Goal: Task Accomplishment & Management: Use online tool/utility

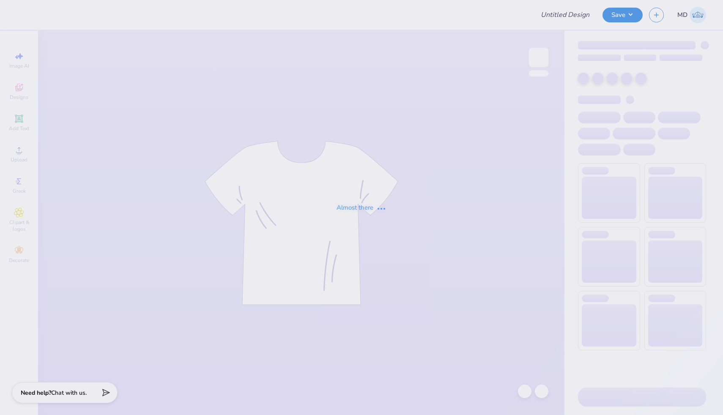
type input "FPS239485"
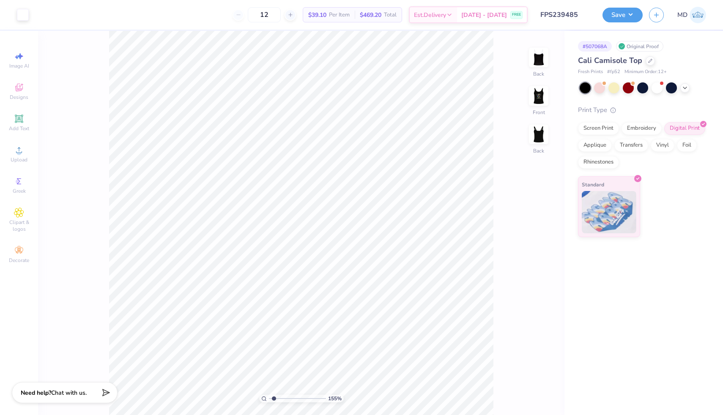
type input "1.55"
click at [274, 400] on input "range" at bounding box center [297, 399] width 57 height 8
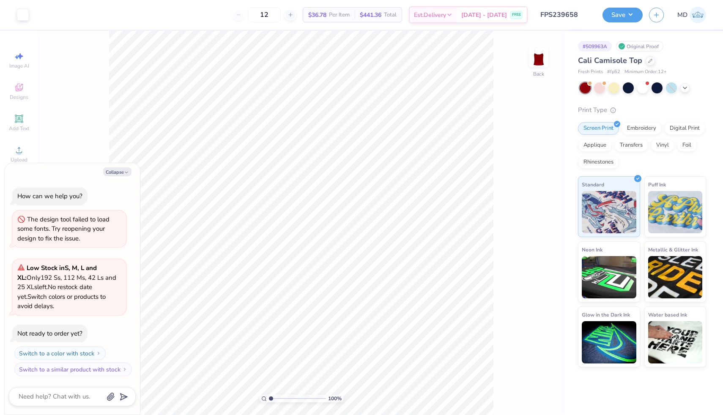
type textarea "x"
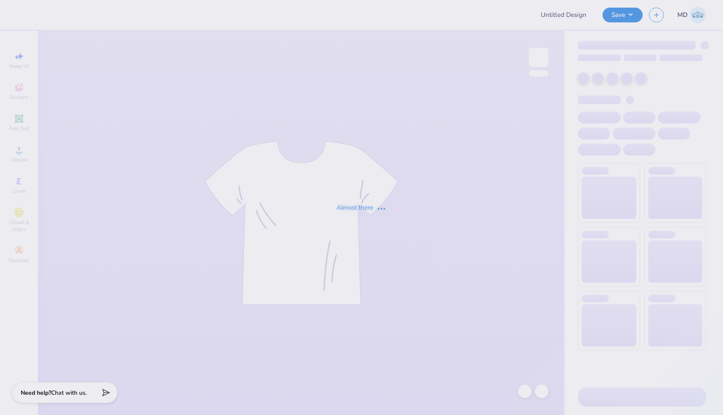
type input "FPS239674"
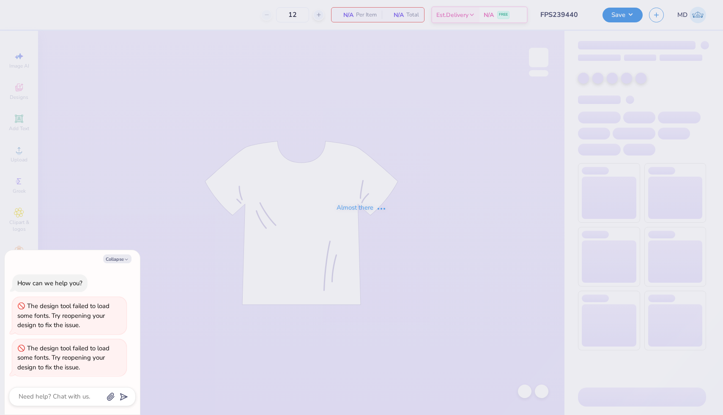
type input "FPS239440"
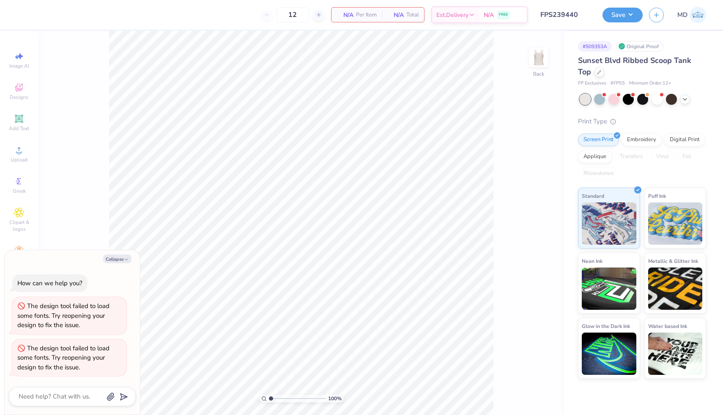
type textarea "x"
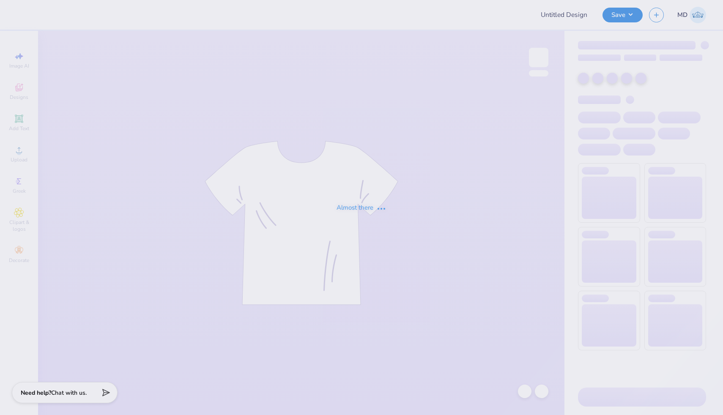
type input "FPS239417"
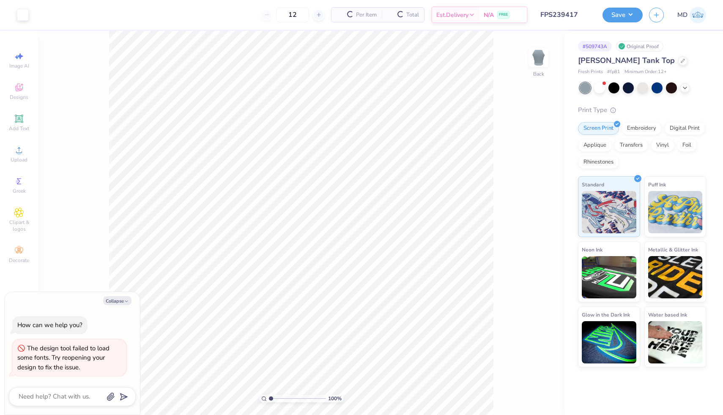
type textarea "x"
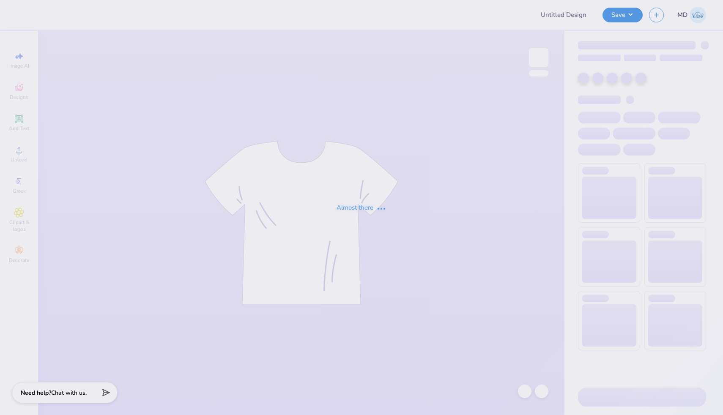
type input "FPS239655"
type input "FPS239677"
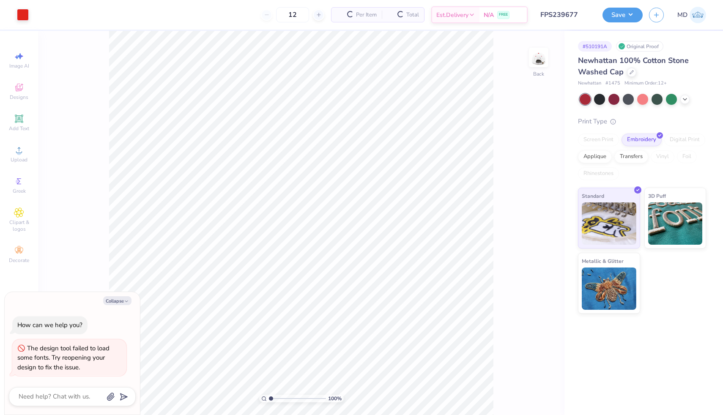
type textarea "x"
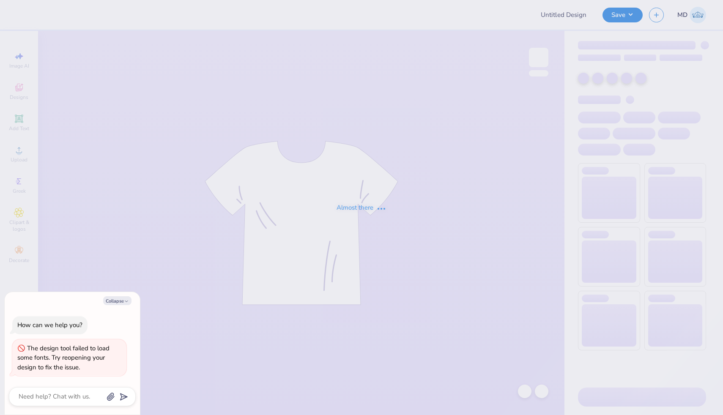
type input "FPS239676"
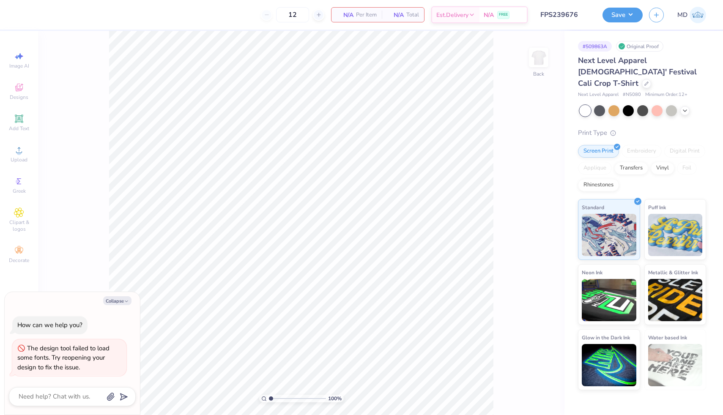
type textarea "x"
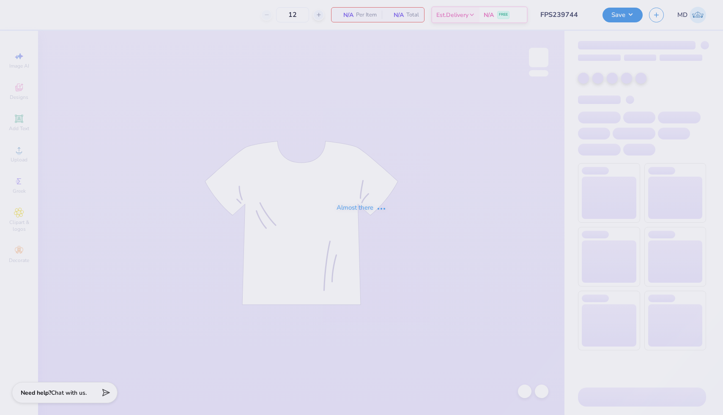
type input "FPS239744"
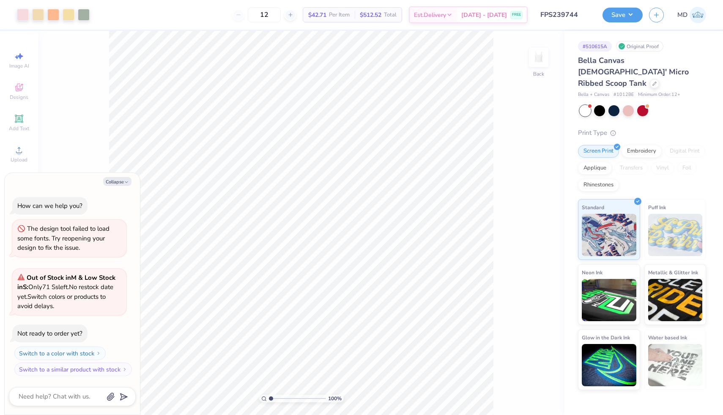
type textarea "x"
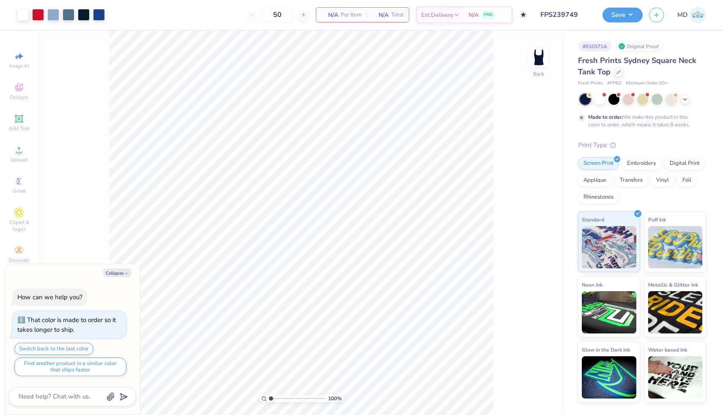
type textarea "x"
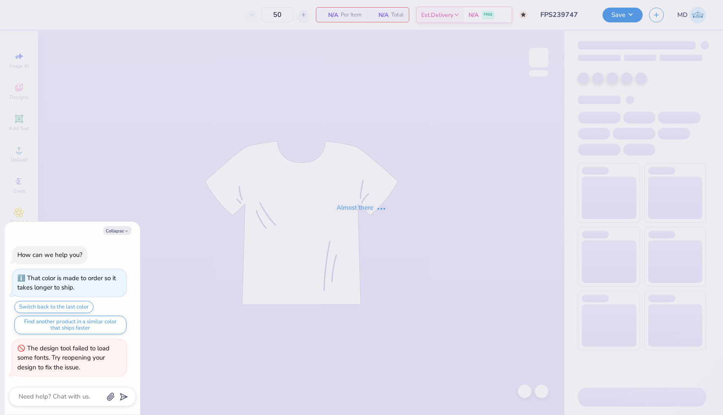
type input "FPS239747"
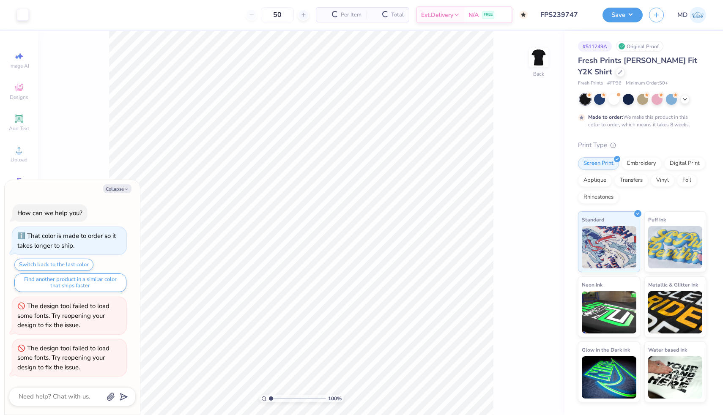
type textarea "x"
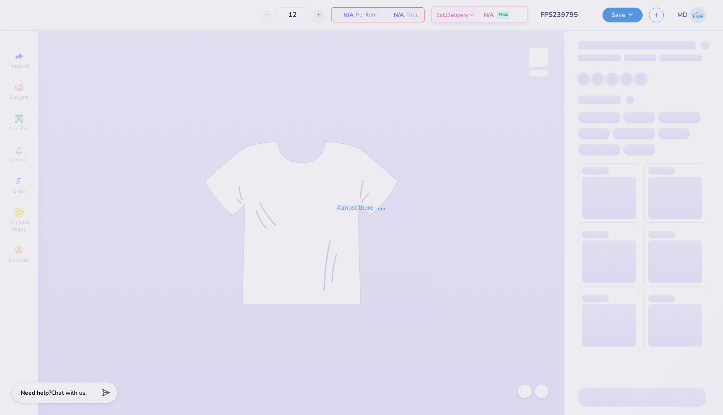
type input "FPS239795"
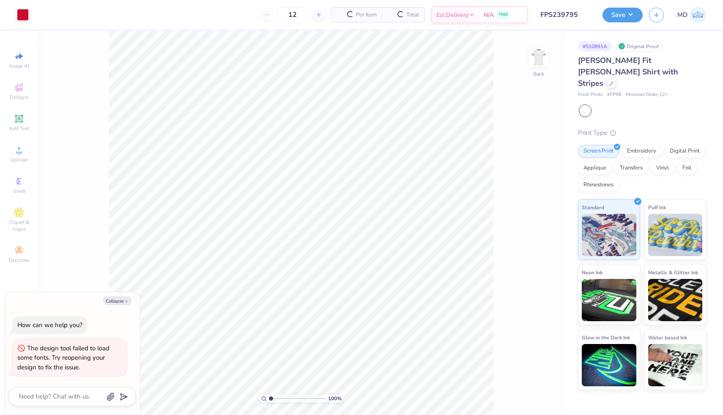
type textarea "x"
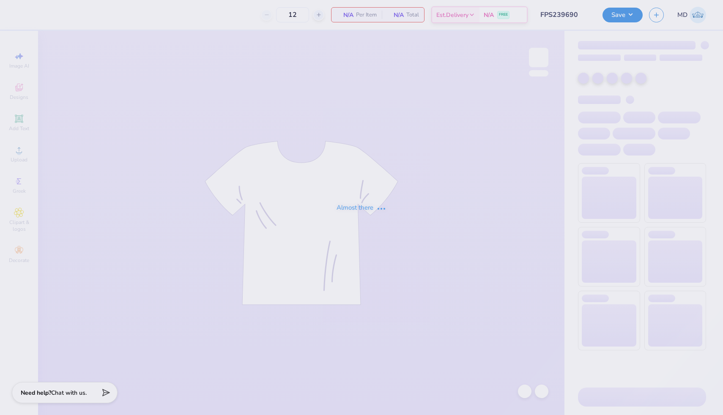
type input "FPS239690"
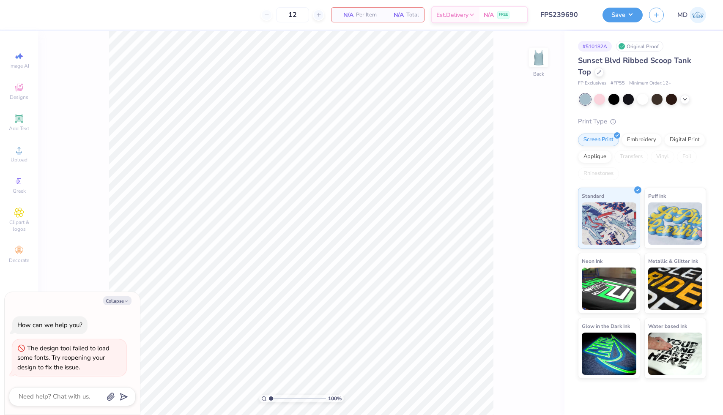
type textarea "x"
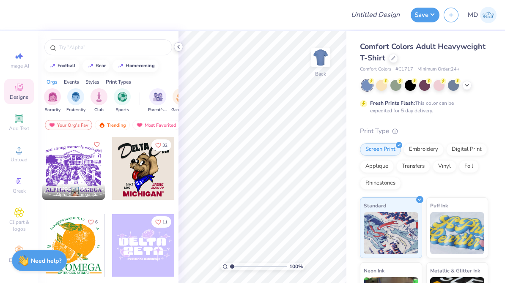
click at [178, 44] on icon at bounding box center [178, 47] width 7 height 7
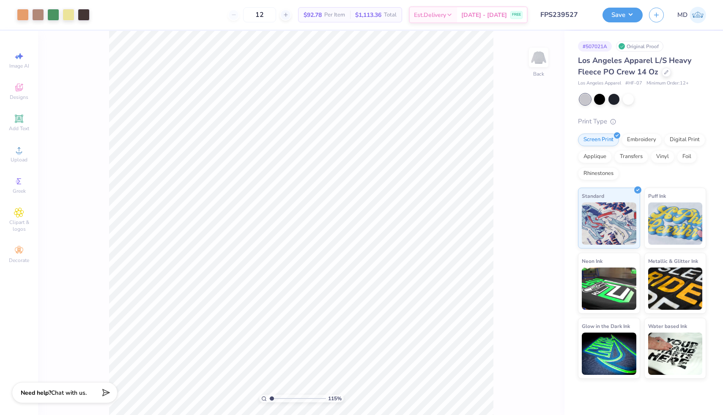
type input "1.15"
click at [271, 398] on input "range" at bounding box center [297, 399] width 57 height 8
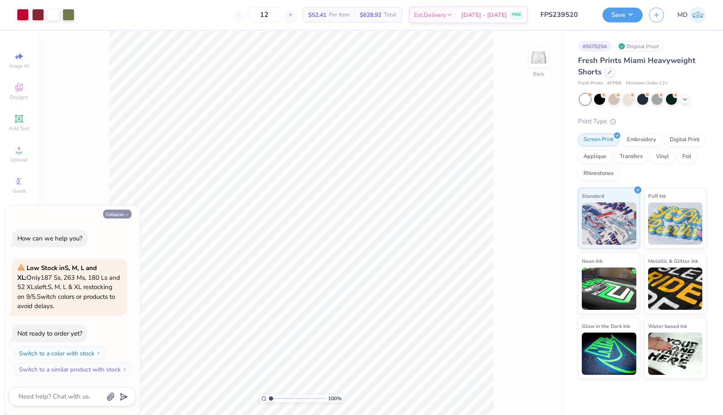
click at [114, 216] on button "Collapse" at bounding box center [117, 214] width 28 height 9
type textarea "x"
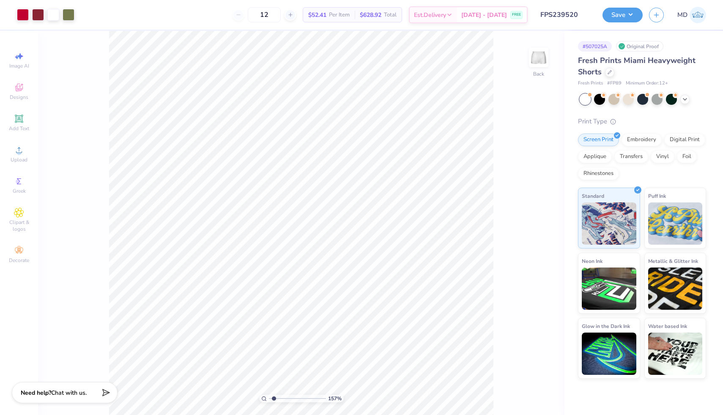
type input "1"
click at [270, 398] on input "range" at bounding box center [297, 399] width 57 height 8
type input "0.85"
type input "7.71"
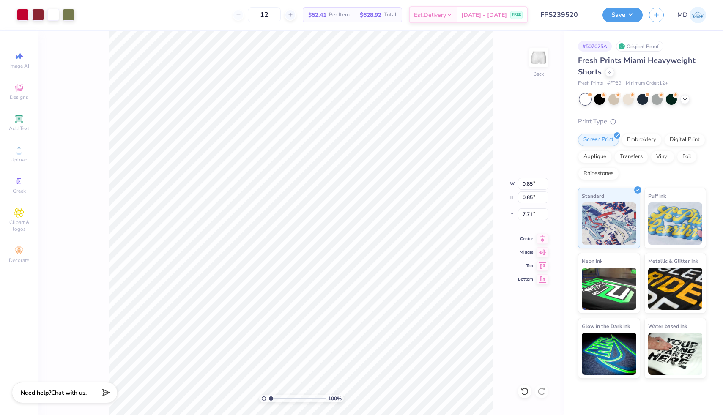
type input "7.62"
type input "8.47"
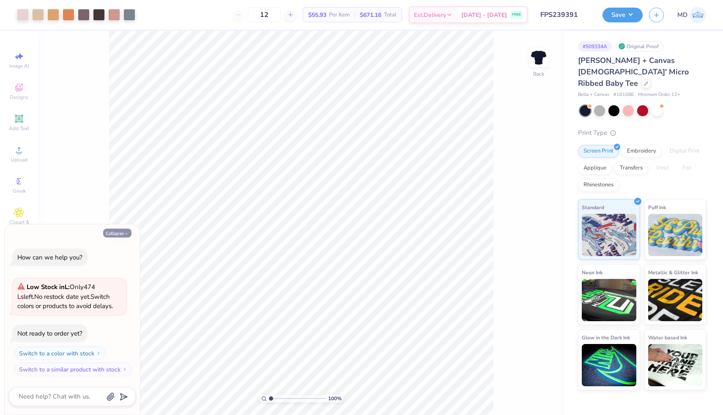
click at [114, 236] on button "Collapse" at bounding box center [117, 233] width 28 height 9
type textarea "x"
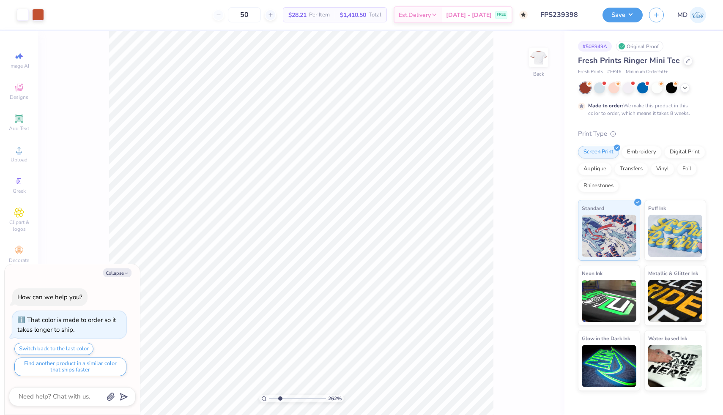
drag, startPoint x: 270, startPoint y: 398, endPoint x: 280, endPoint y: 398, distance: 10.1
click at [280, 398] on input "range" at bounding box center [297, 399] width 57 height 8
type input "1.4"
click at [273, 399] on input "range" at bounding box center [297, 399] width 57 height 8
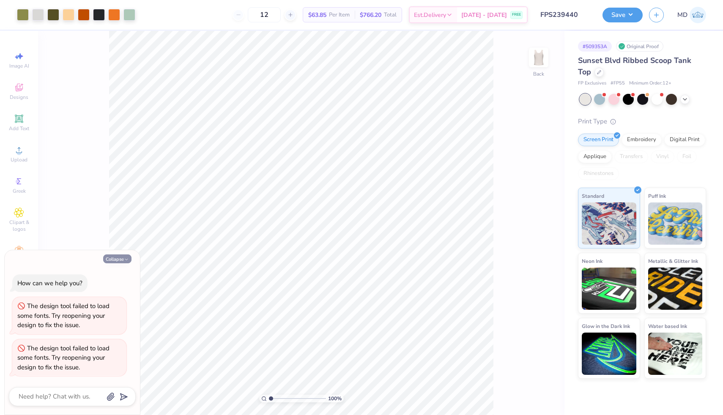
click at [120, 259] on button "Collapse" at bounding box center [117, 259] width 28 height 9
type textarea "x"
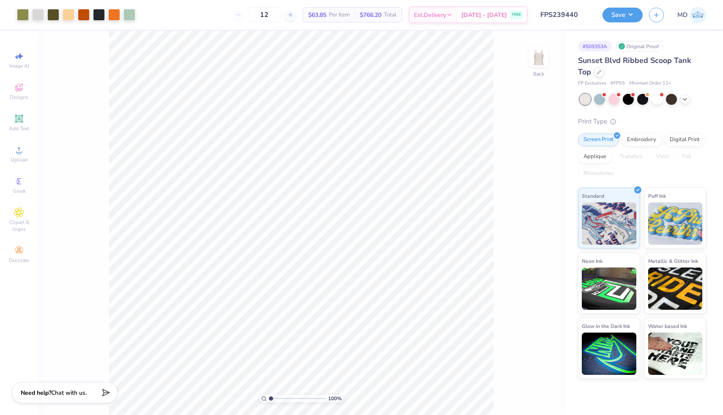
click at [277, 398] on input "range" at bounding box center [297, 399] width 57 height 8
drag, startPoint x: 277, startPoint y: 398, endPoint x: 270, endPoint y: 397, distance: 6.8
type input "1"
click at [270, 397] on input "range" at bounding box center [297, 399] width 57 height 8
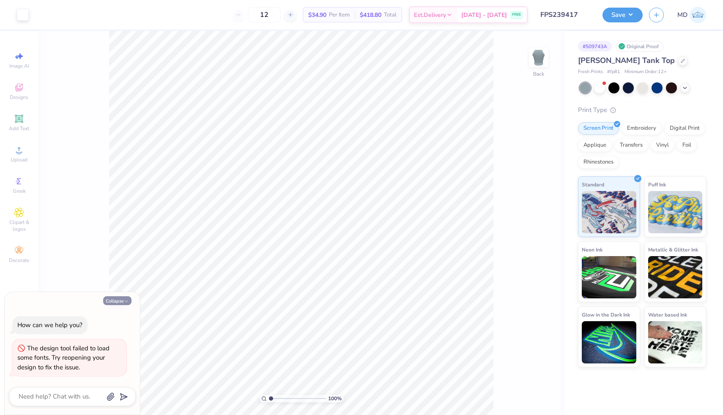
click at [120, 303] on button "Collapse" at bounding box center [117, 300] width 28 height 9
type textarea "x"
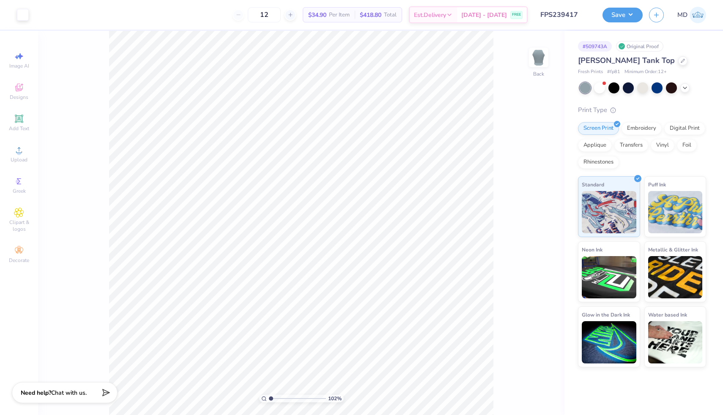
type input "1"
drag, startPoint x: 271, startPoint y: 398, endPoint x: 266, endPoint y: 398, distance: 4.7
click at [269, 398] on input "range" at bounding box center [297, 399] width 57 height 8
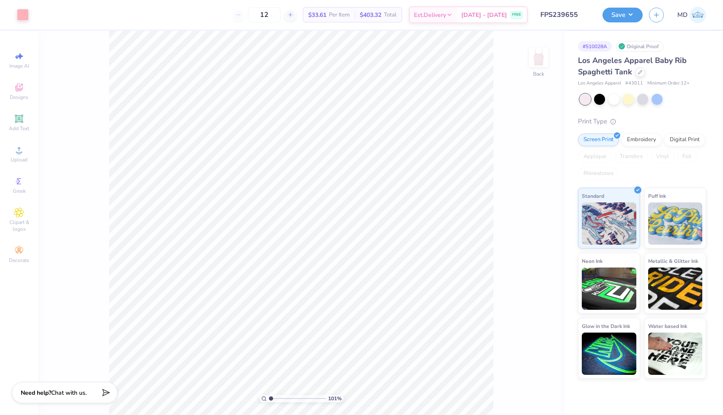
type input "1"
click at [269, 399] on input "range" at bounding box center [297, 399] width 57 height 8
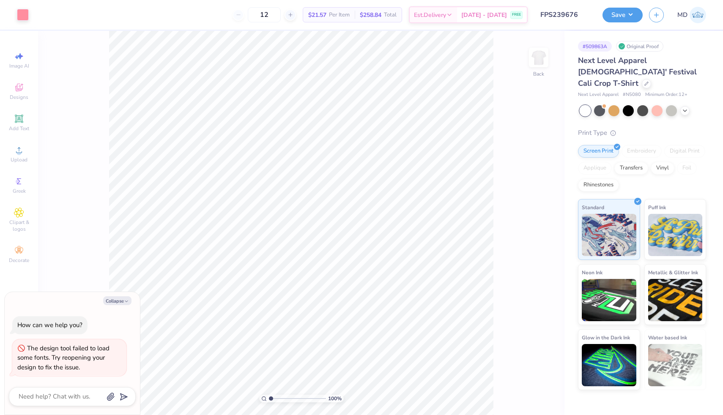
click at [111, 306] on div "Collapse How can we help you? The design tool failed to load some fonts. Try re…" at bounding box center [72, 353] width 135 height 123
click at [115, 302] on button "Collapse" at bounding box center [117, 300] width 28 height 9
type textarea "x"
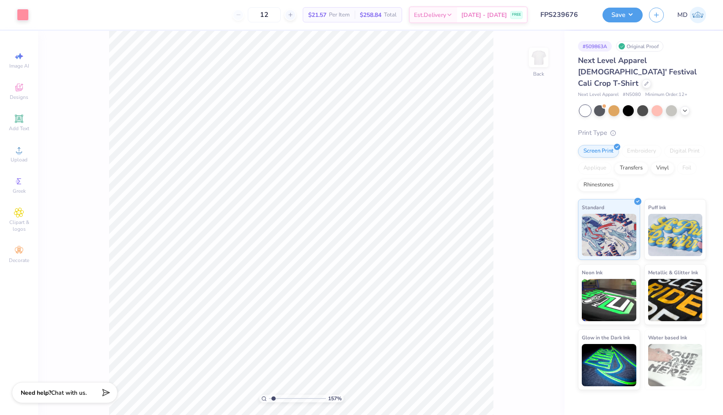
type input "1.38"
click at [273, 399] on input "range" at bounding box center [297, 399] width 57 height 8
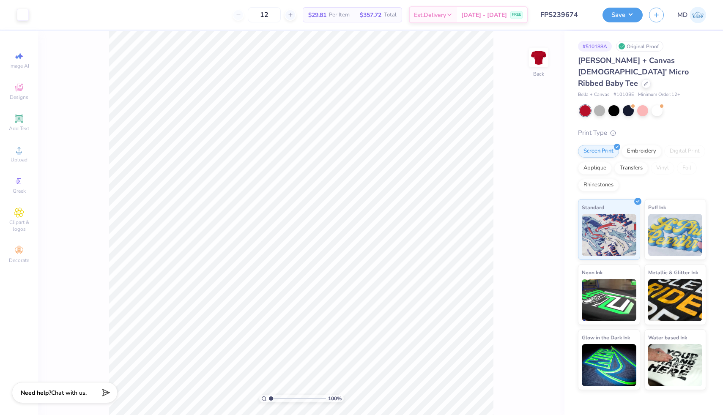
click at [271, 397] on input "range" at bounding box center [297, 399] width 57 height 8
click at [273, 399] on input "range" at bounding box center [297, 399] width 57 height 8
drag, startPoint x: 272, startPoint y: 398, endPoint x: 263, endPoint y: 398, distance: 9.3
type input "1"
click at [269, 398] on input "range" at bounding box center [297, 399] width 57 height 8
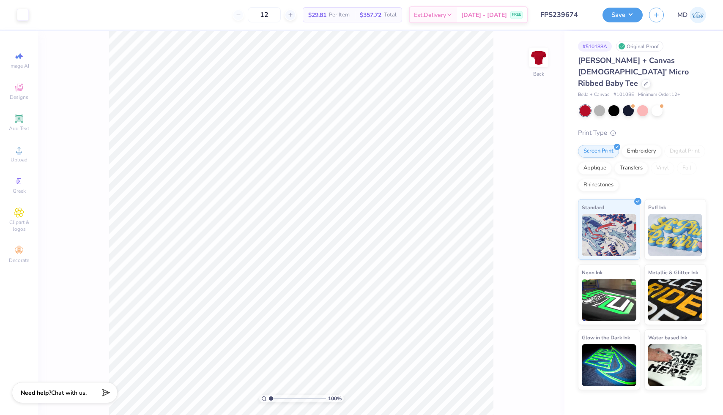
click at [650, 74] on div "Bella + Canvas Ladies' Micro Ribbed Baby Tee" at bounding box center [642, 72] width 128 height 34
click at [642, 78] on div at bounding box center [646, 82] width 9 height 9
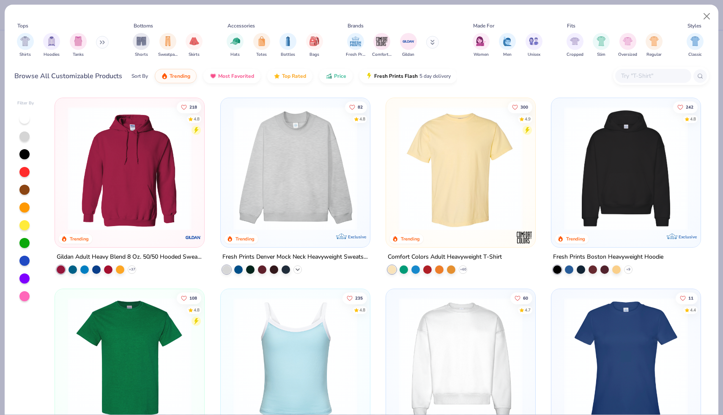
click at [300, 266] on div "+ 10" at bounding box center [297, 270] width 8 height 8
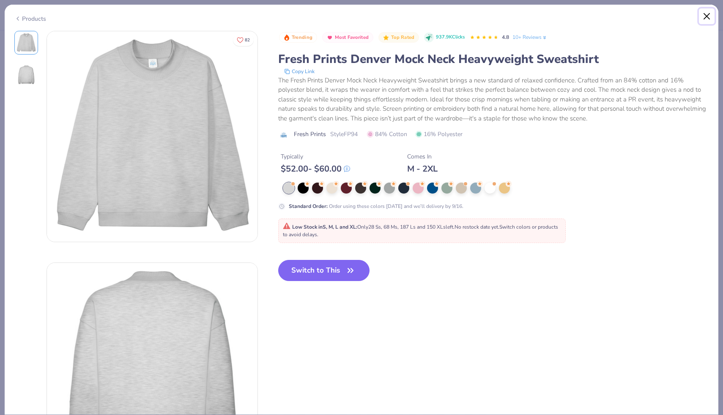
click at [707, 11] on button "Close" at bounding box center [707, 16] width 16 height 16
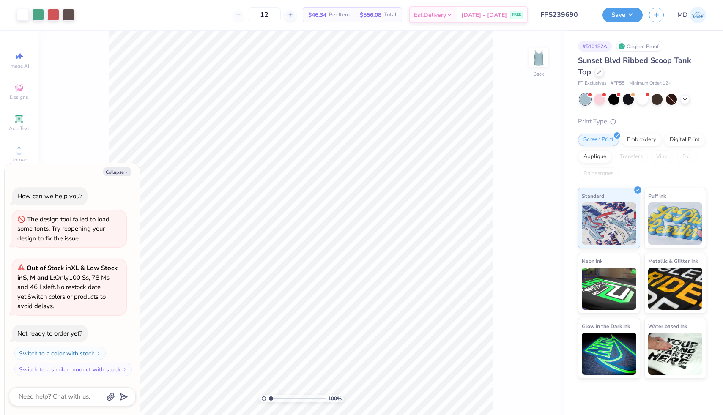
click at [121, 177] on div "Collapse How can we help you? The design tool failed to load some fonts. Try re…" at bounding box center [72, 289] width 135 height 252
click at [120, 172] on button "Collapse" at bounding box center [117, 171] width 28 height 9
type textarea "x"
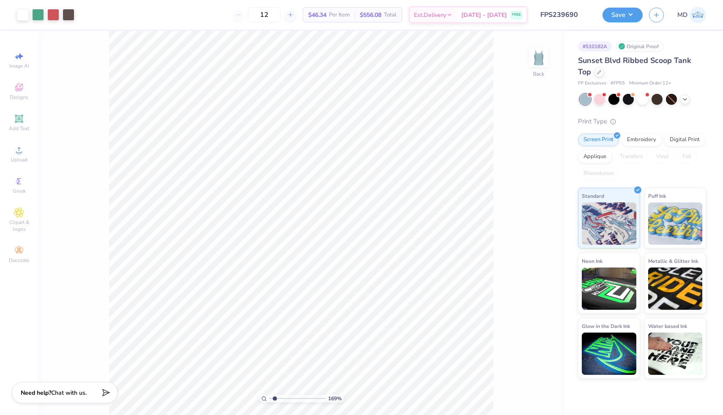
click at [274, 398] on input "range" at bounding box center [297, 399] width 57 height 8
drag, startPoint x: 274, startPoint y: 398, endPoint x: 267, endPoint y: 398, distance: 7.2
click at [269, 398] on input "range" at bounding box center [297, 399] width 57 height 8
type input "1"
click at [269, 399] on input "range" at bounding box center [297, 399] width 57 height 8
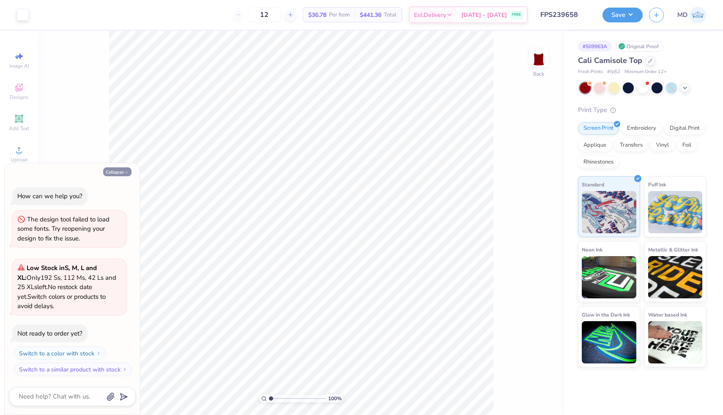
click at [123, 169] on button "Collapse" at bounding box center [117, 171] width 28 height 9
type textarea "x"
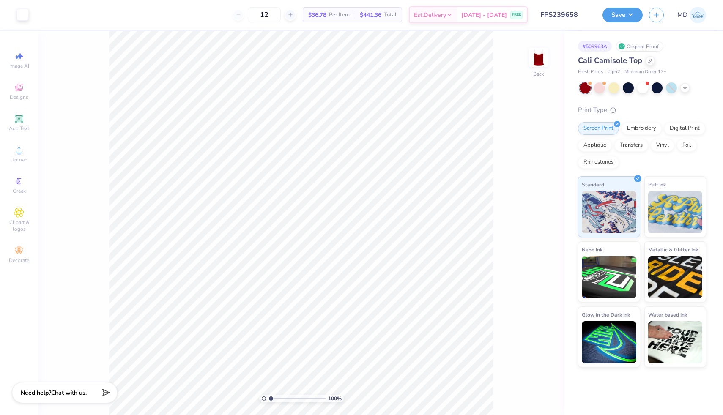
click at [271, 398] on input "range" at bounding box center [297, 399] width 57 height 8
type input "1"
drag, startPoint x: 271, startPoint y: 398, endPoint x: 264, endPoint y: 398, distance: 7.6
click at [269, 398] on input "range" at bounding box center [297, 399] width 57 height 8
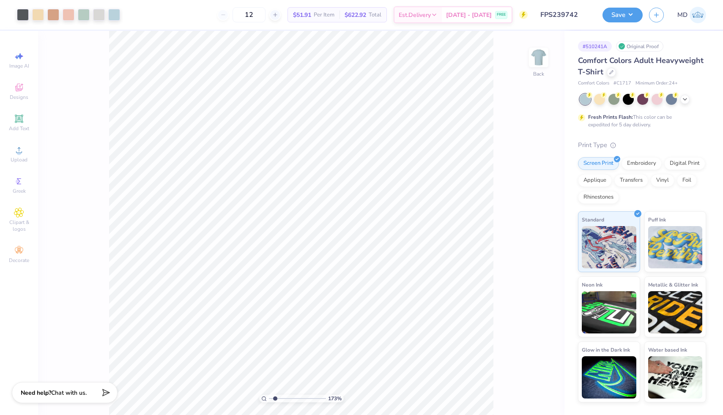
drag, startPoint x: 0, startPoint y: 0, endPoint x: 275, endPoint y: 398, distance: 483.3
click at [275, 398] on input "range" at bounding box center [297, 399] width 57 height 8
drag, startPoint x: 275, startPoint y: 398, endPoint x: 266, endPoint y: 399, distance: 9.0
click at [269, 399] on input "range" at bounding box center [297, 399] width 57 height 8
type input "1"
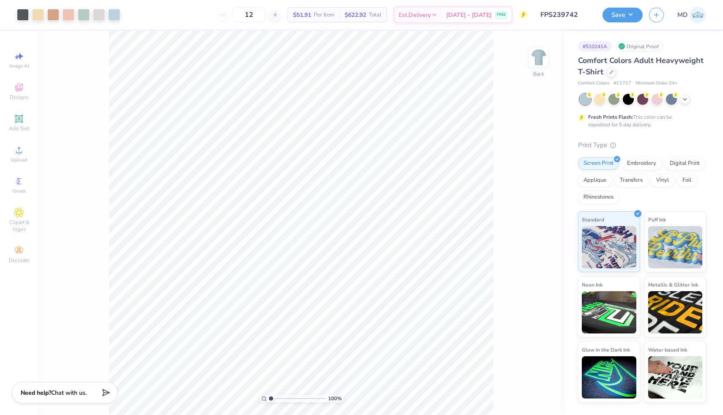
drag, startPoint x: 271, startPoint y: 399, endPoint x: 267, endPoint y: 395, distance: 5.4
click at [269, 398] on input "range" at bounding box center [297, 399] width 57 height 8
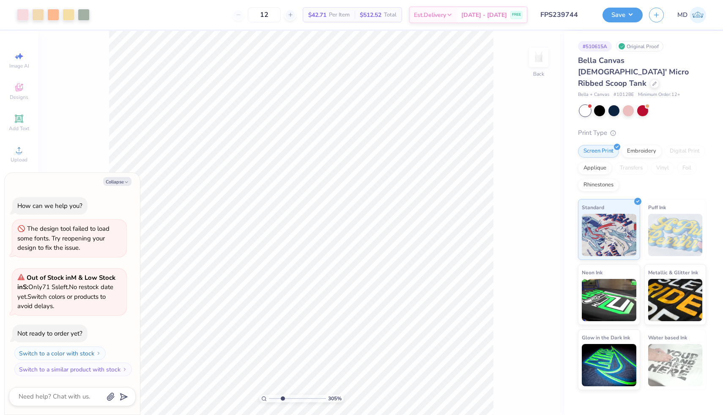
drag, startPoint x: 271, startPoint y: 398, endPoint x: 282, endPoint y: 398, distance: 11.0
type input "3.05"
click at [282, 398] on input "range" at bounding box center [297, 399] width 57 height 8
click at [116, 180] on button "Collapse" at bounding box center [117, 181] width 28 height 9
type textarea "x"
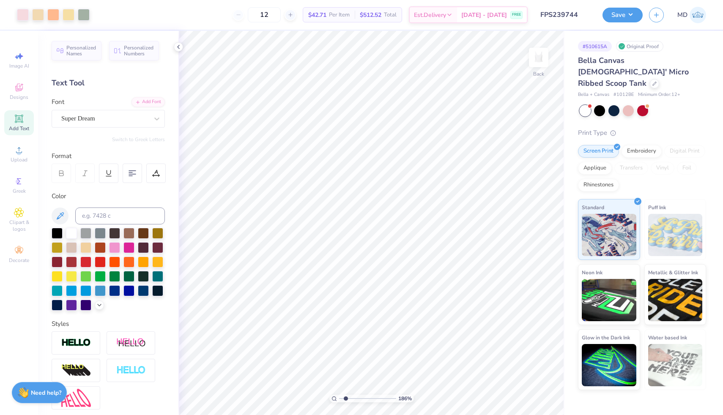
drag, startPoint x: 354, startPoint y: 400, endPoint x: 346, endPoint y: 400, distance: 7.6
type input "1.86"
click at [346, 400] on input "range" at bounding box center [367, 399] width 57 height 8
click at [178, 49] on icon at bounding box center [178, 47] width 7 height 7
type input "4.42"
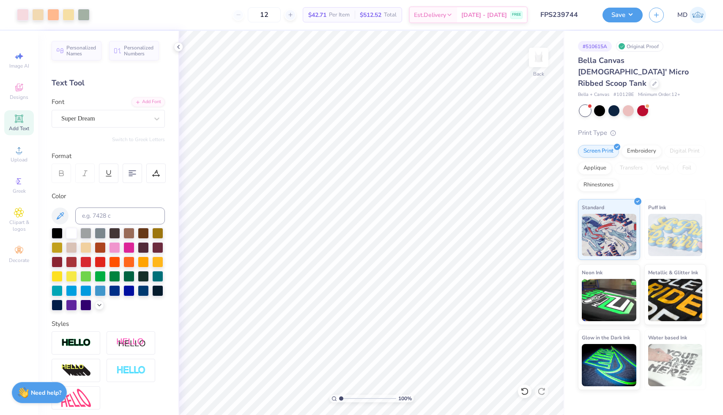
drag, startPoint x: 347, startPoint y: 399, endPoint x: 338, endPoint y: 403, distance: 9.3
type input "1"
click at [339, 403] on input "range" at bounding box center [367, 399] width 57 height 8
click at [178, 45] on icon at bounding box center [178, 47] width 7 height 7
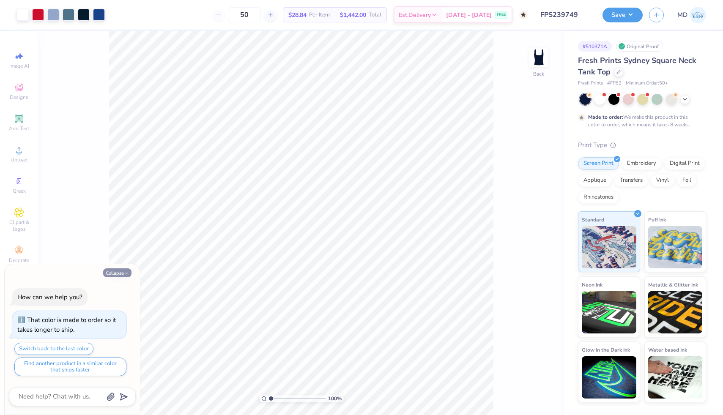
click at [110, 272] on button "Collapse" at bounding box center [117, 273] width 28 height 9
type textarea "x"
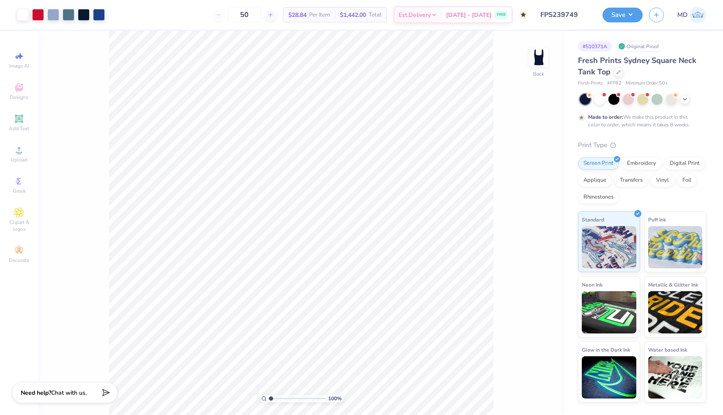
click at [270, 399] on input "range" at bounding box center [297, 399] width 57 height 8
click at [272, 398] on input "range" at bounding box center [297, 399] width 57 height 8
drag, startPoint x: 271, startPoint y: 399, endPoint x: 265, endPoint y: 398, distance: 6.4
type input "1"
click at [269, 399] on input "range" at bounding box center [297, 399] width 57 height 8
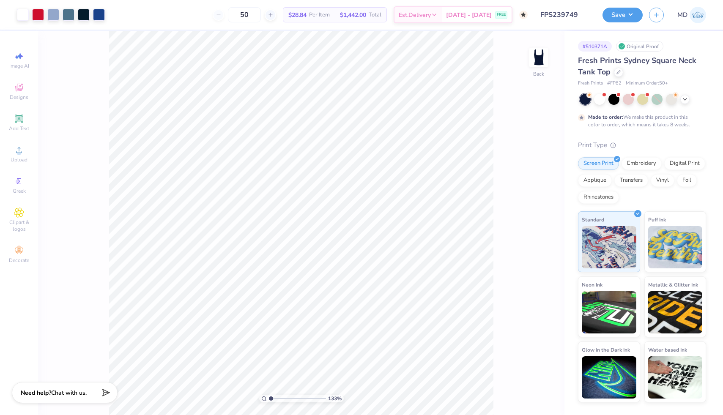
click at [269, 398] on input "range" at bounding box center [297, 399] width 57 height 8
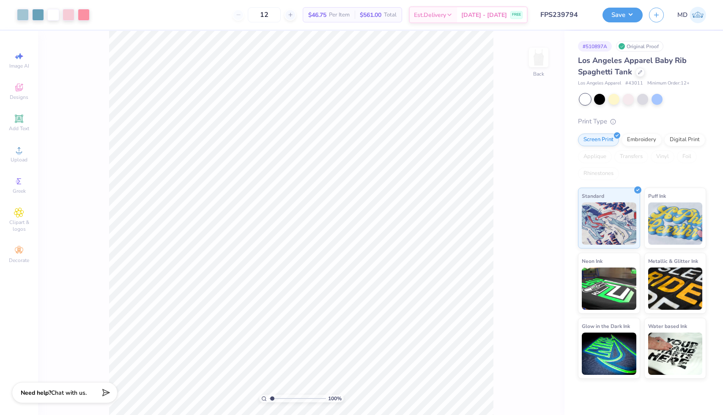
type input "1"
click at [269, 403] on input "range" at bounding box center [297, 399] width 57 height 8
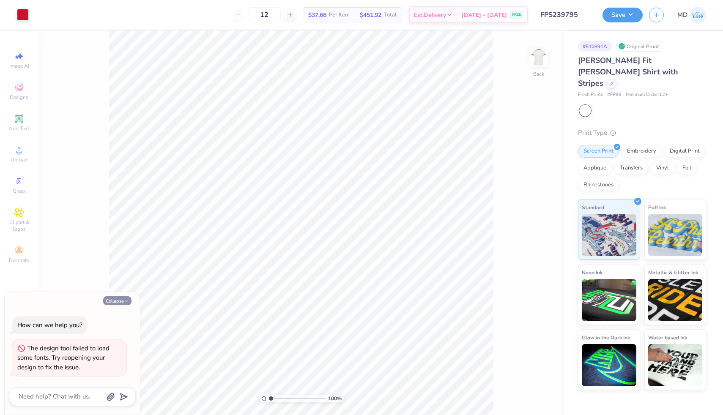
click at [125, 301] on polyline "button" at bounding box center [126, 301] width 3 height 1
type textarea "x"
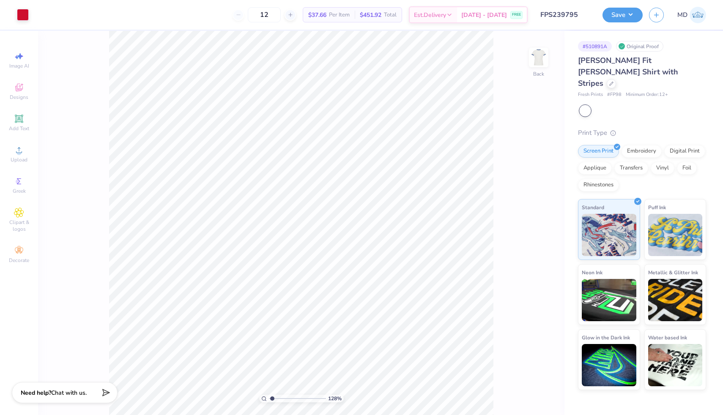
click at [272, 397] on input "range" at bounding box center [297, 399] width 57 height 8
drag, startPoint x: 272, startPoint y: 399, endPoint x: 260, endPoint y: 396, distance: 11.7
type input "1"
click at [269, 399] on input "range" at bounding box center [297, 399] width 57 height 8
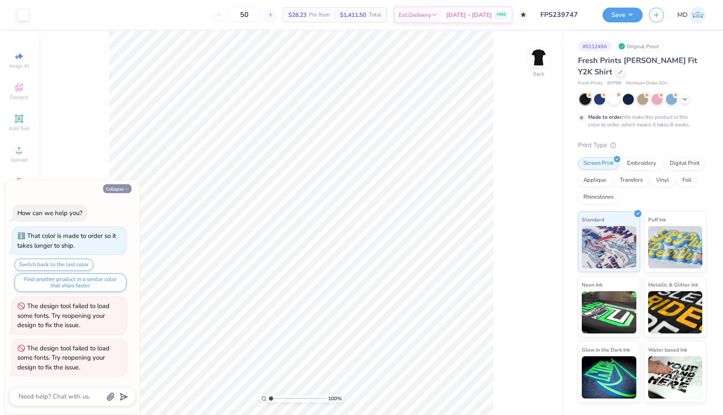
click at [120, 191] on button "Collapse" at bounding box center [117, 188] width 28 height 9
type textarea "x"
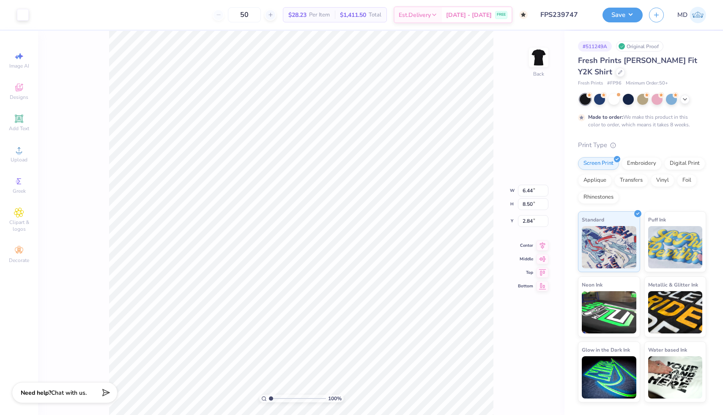
type input "4.28"
type input "5.65"
type input "5.69"
type input "3.00"
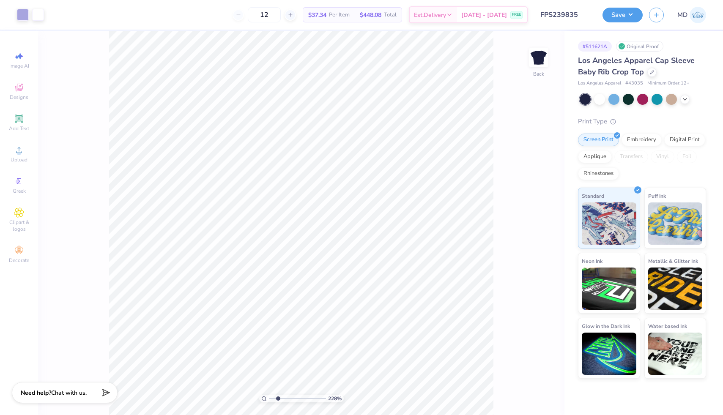
drag, startPoint x: 272, startPoint y: 398, endPoint x: 278, endPoint y: 397, distance: 5.6
click at [278, 397] on input "range" at bounding box center [297, 399] width 57 height 8
click at [277, 398] on input "range" at bounding box center [297, 399] width 57 height 8
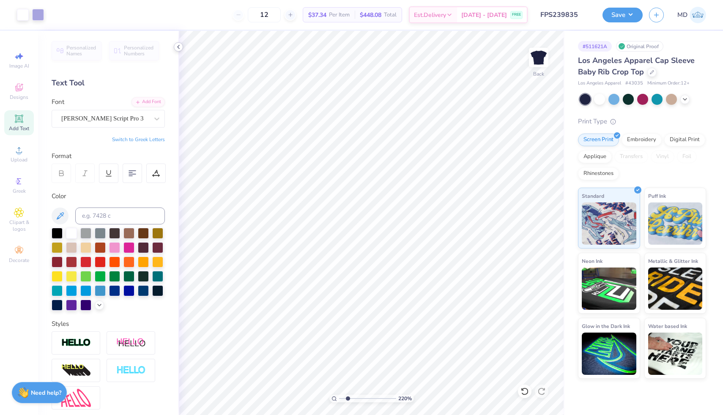
click at [178, 49] on icon at bounding box center [178, 47] width 7 height 7
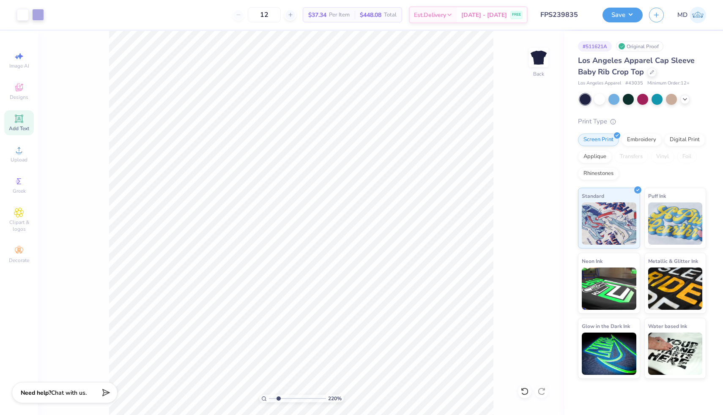
click at [278, 399] on input "range" at bounding box center [297, 399] width 57 height 8
drag, startPoint x: 278, startPoint y: 398, endPoint x: 257, endPoint y: 401, distance: 21.7
type input "1"
click at [269, 401] on input "range" at bounding box center [297, 399] width 57 height 8
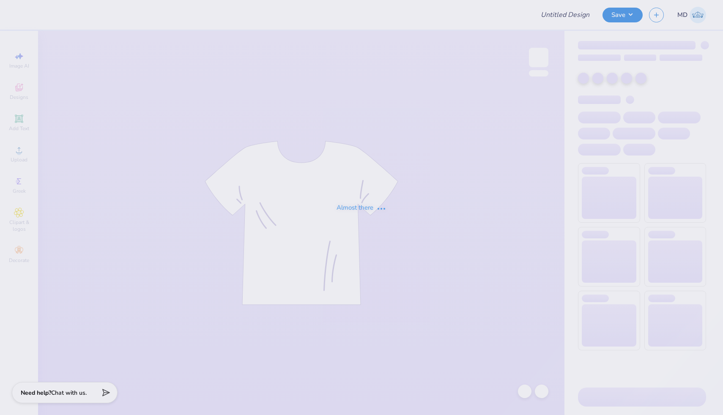
type input "FPS239301"
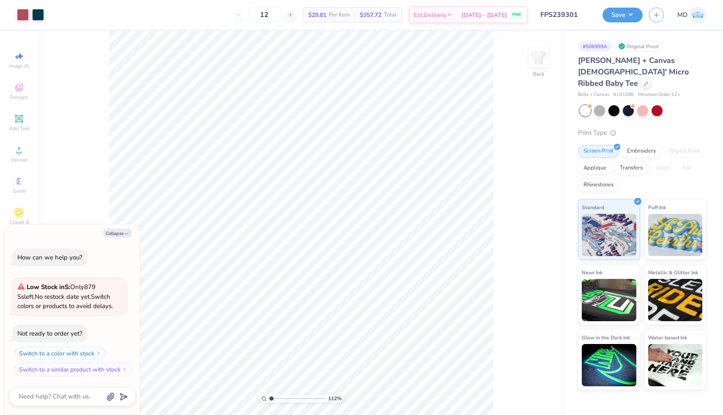
type input "1"
drag, startPoint x: 272, startPoint y: 398, endPoint x: 261, endPoint y: 397, distance: 11.1
click at [269, 397] on input "range" at bounding box center [297, 399] width 57 height 8
click at [126, 232] on icon "button" at bounding box center [126, 233] width 5 height 5
type textarea "x"
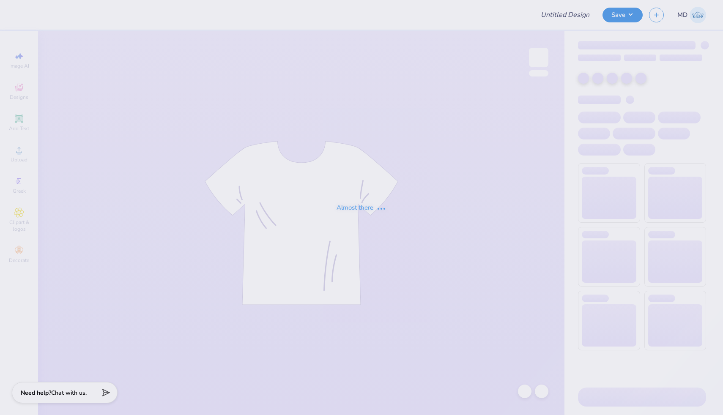
type input "FPS239847"
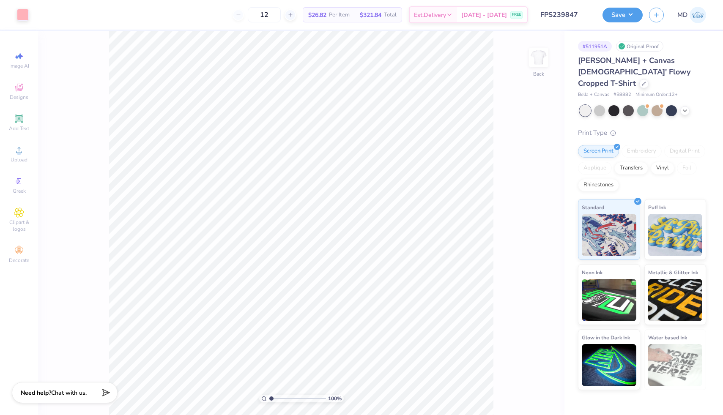
type input "1"
click at [269, 399] on input "range" at bounding box center [297, 399] width 57 height 8
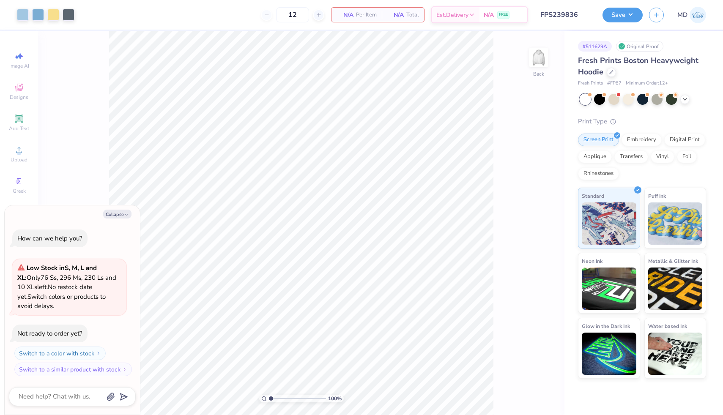
type textarea "x"
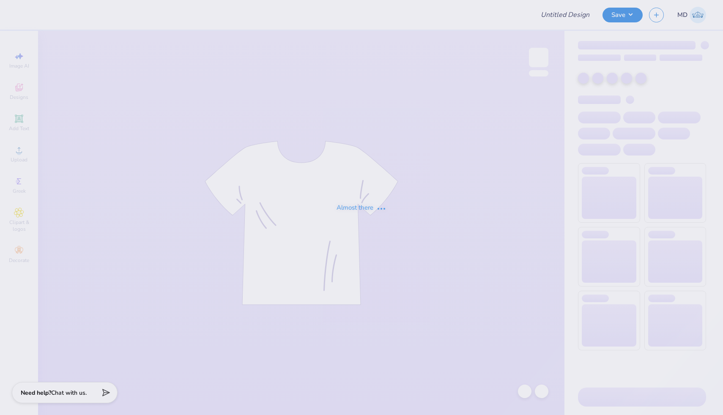
type input "FPS239845"
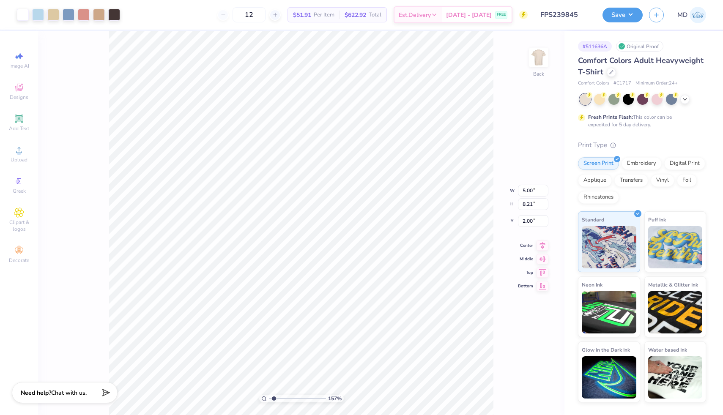
type input "1.57"
click at [274, 400] on input "range" at bounding box center [297, 399] width 57 height 8
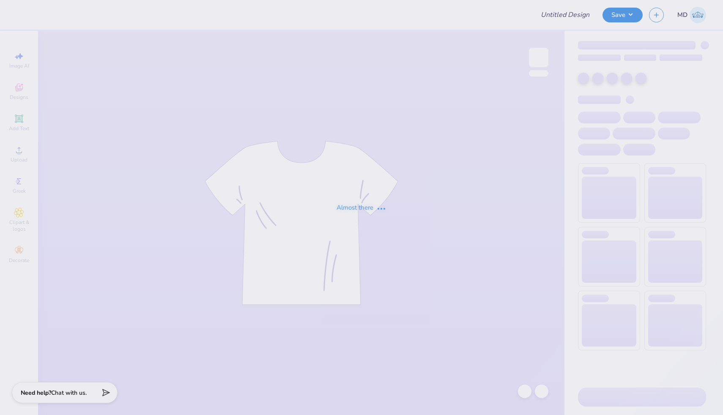
type input "FPS239312"
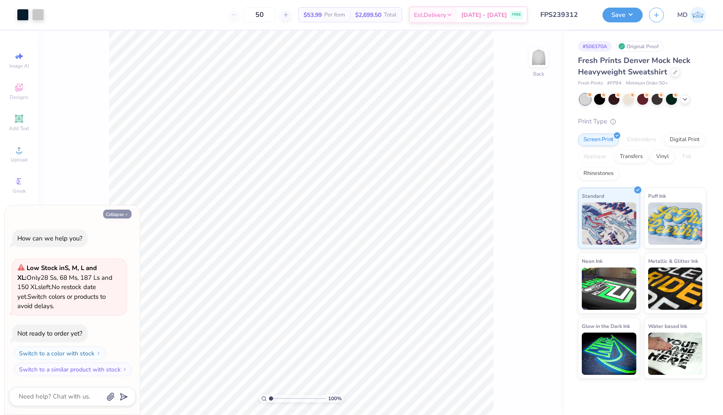
click at [125, 215] on icon "button" at bounding box center [126, 214] width 5 height 5
type textarea "x"
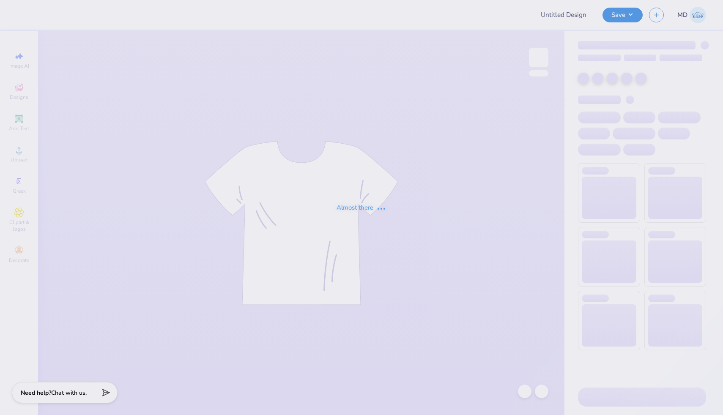
type input "FPS239836"
